Goal: Navigation & Orientation: Find specific page/section

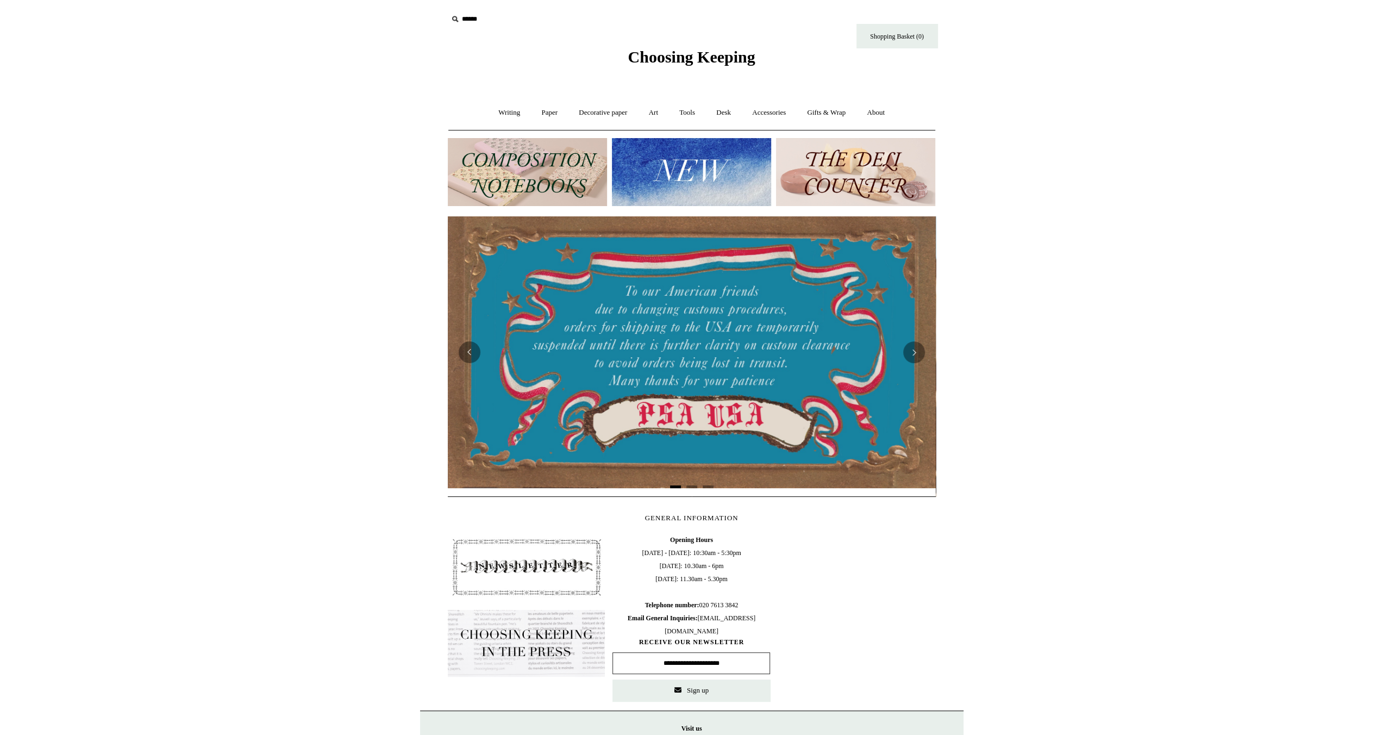
click at [574, 173] on img at bounding box center [527, 172] width 159 height 68
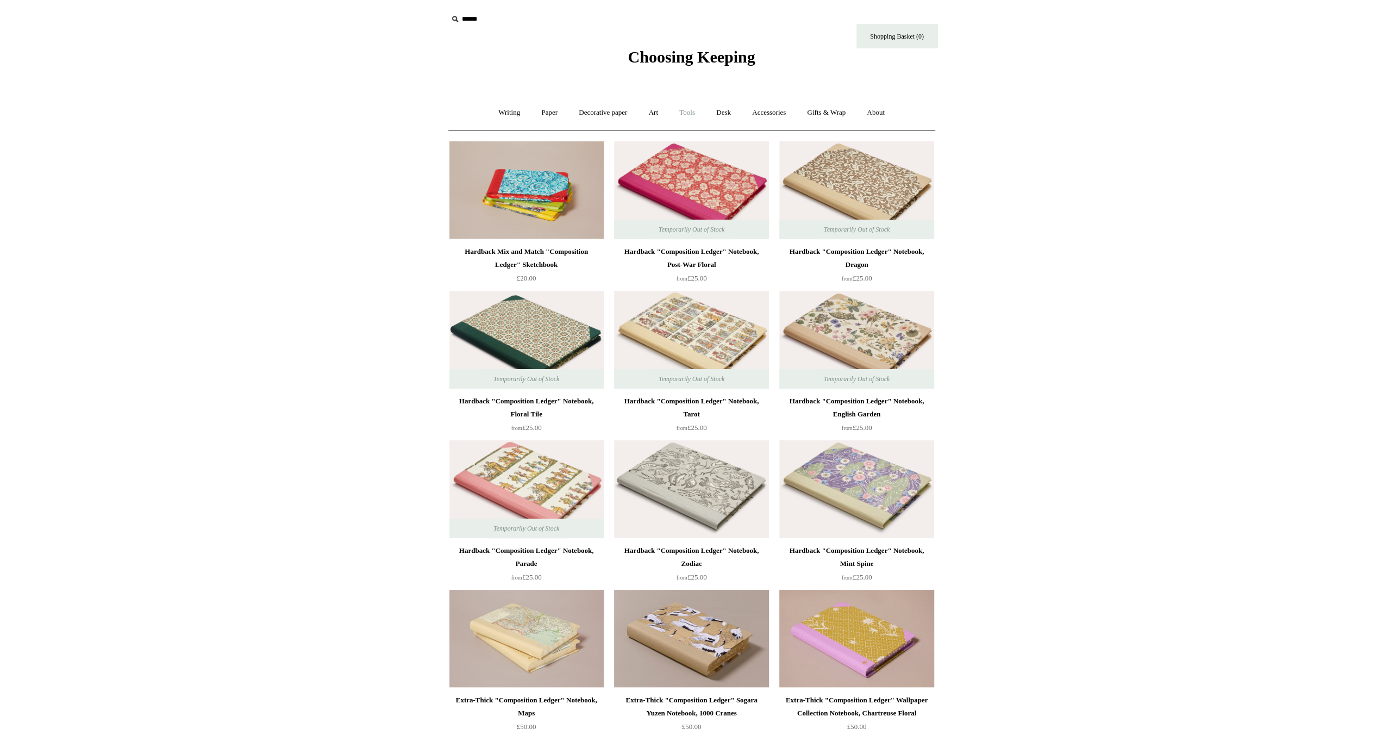
click at [687, 110] on link "Tools +" at bounding box center [687, 112] width 35 height 29
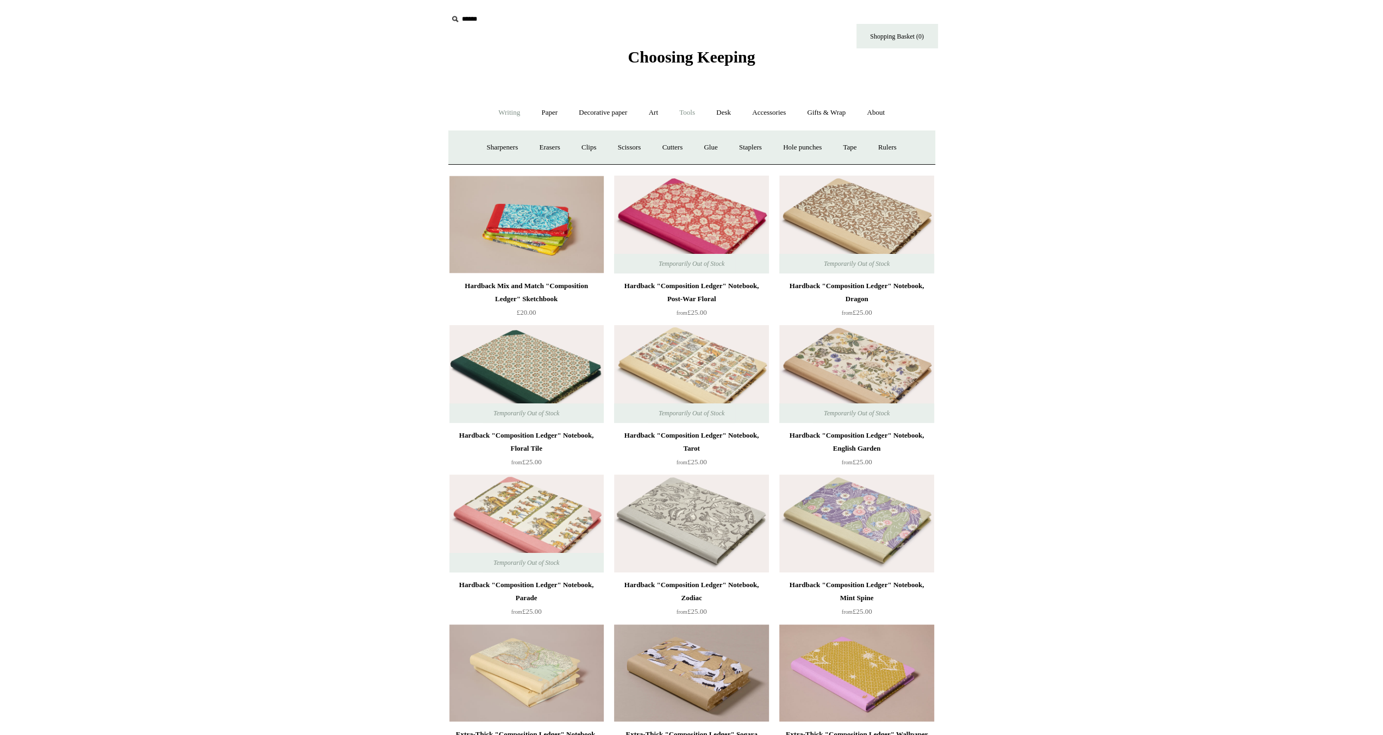
click at [515, 111] on link "Writing +" at bounding box center [509, 112] width 41 height 29
click at [563, 152] on link "Fountain pens +" at bounding box center [558, 147] width 59 height 29
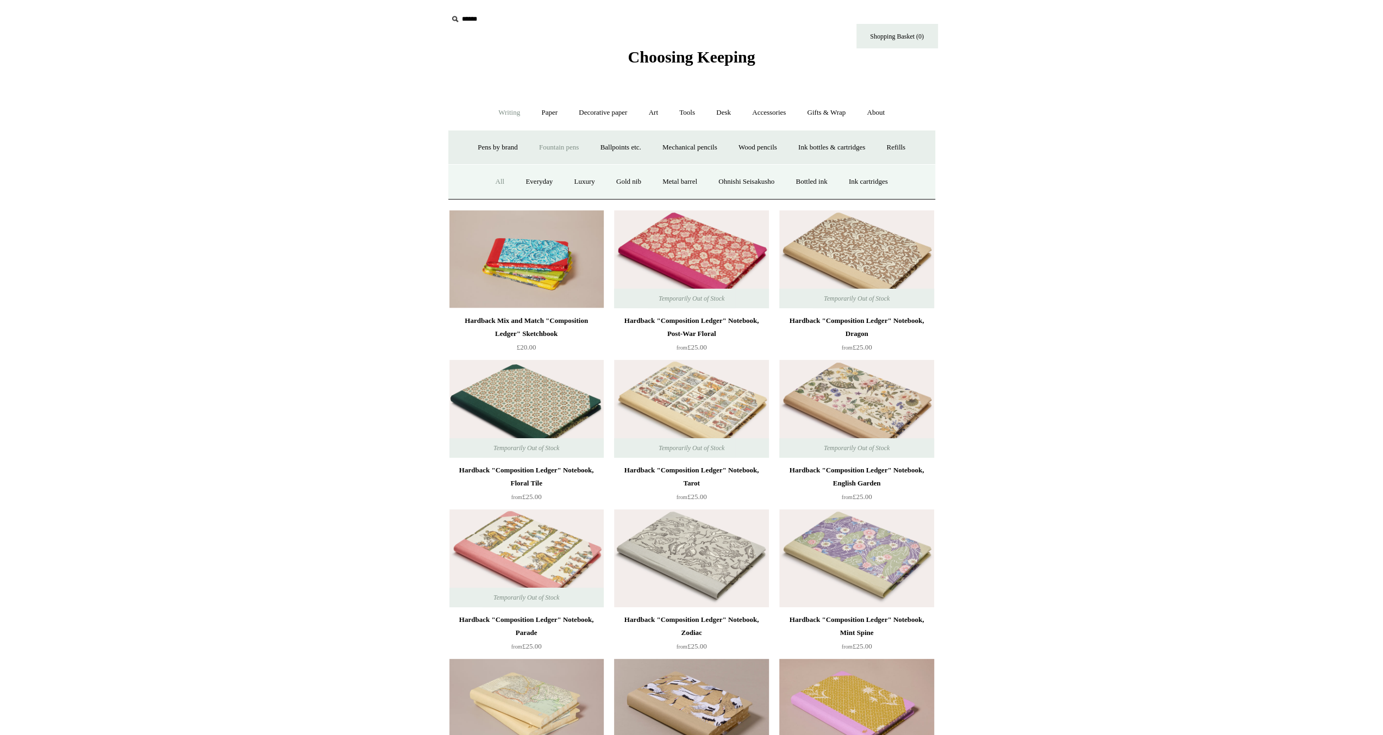
click at [488, 184] on link "All" at bounding box center [499, 181] width 29 height 29
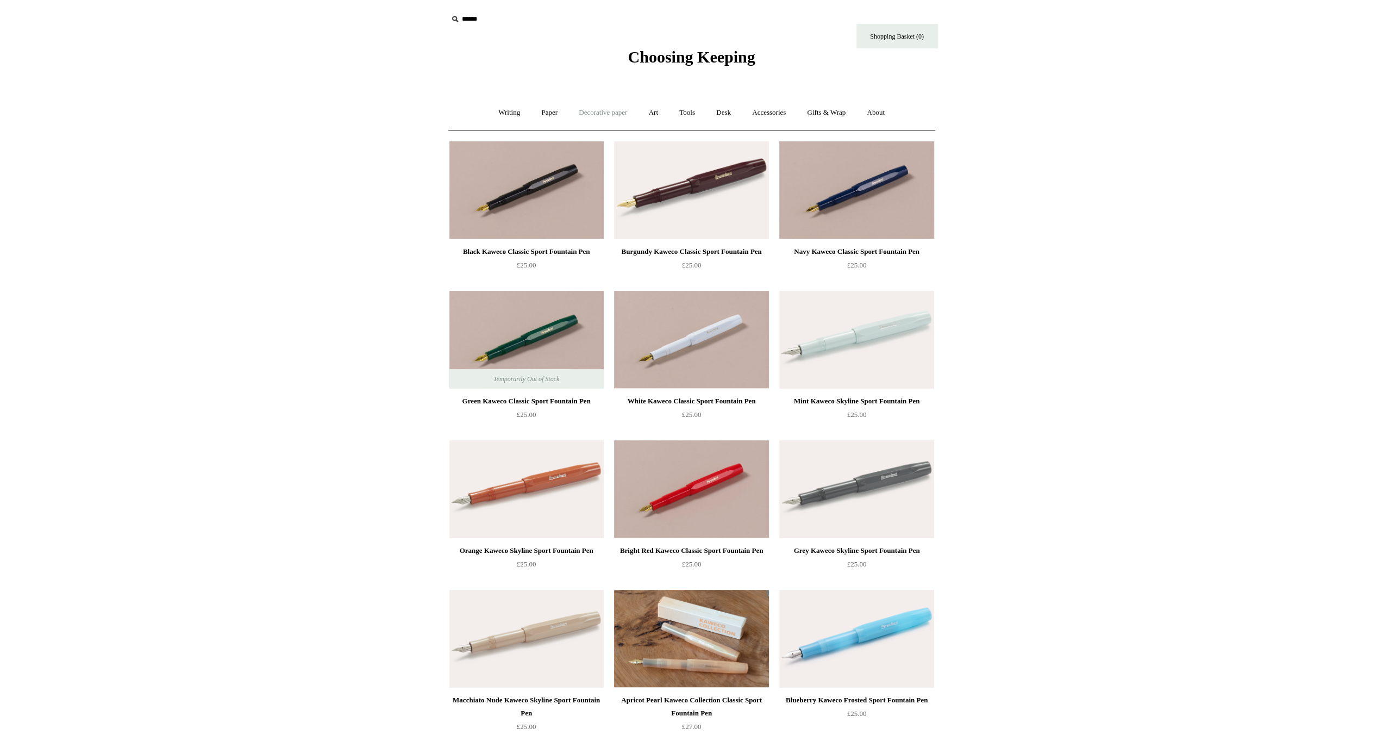
click at [588, 115] on link "Decorative paper +" at bounding box center [603, 112] width 68 height 29
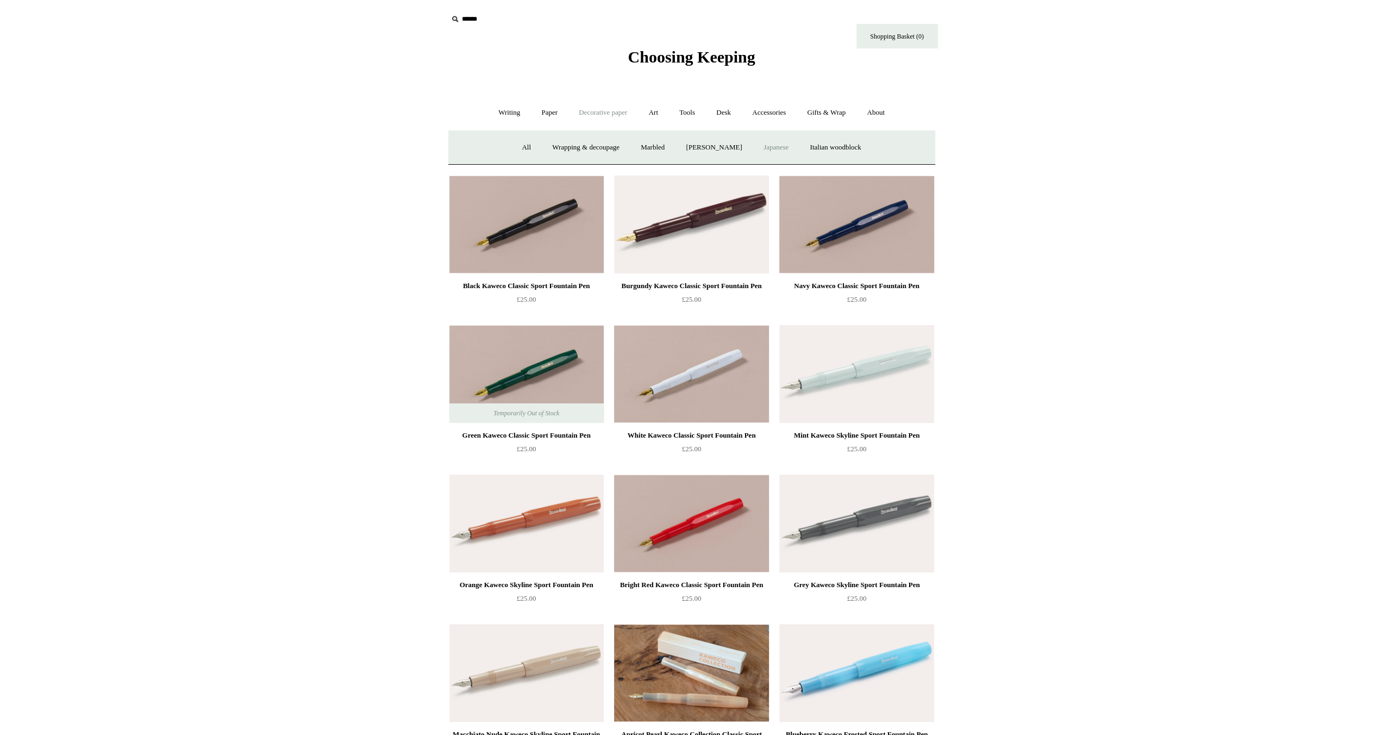
click at [780, 144] on link "Japanese" at bounding box center [776, 147] width 45 height 29
